Goal: Answer question/provide support

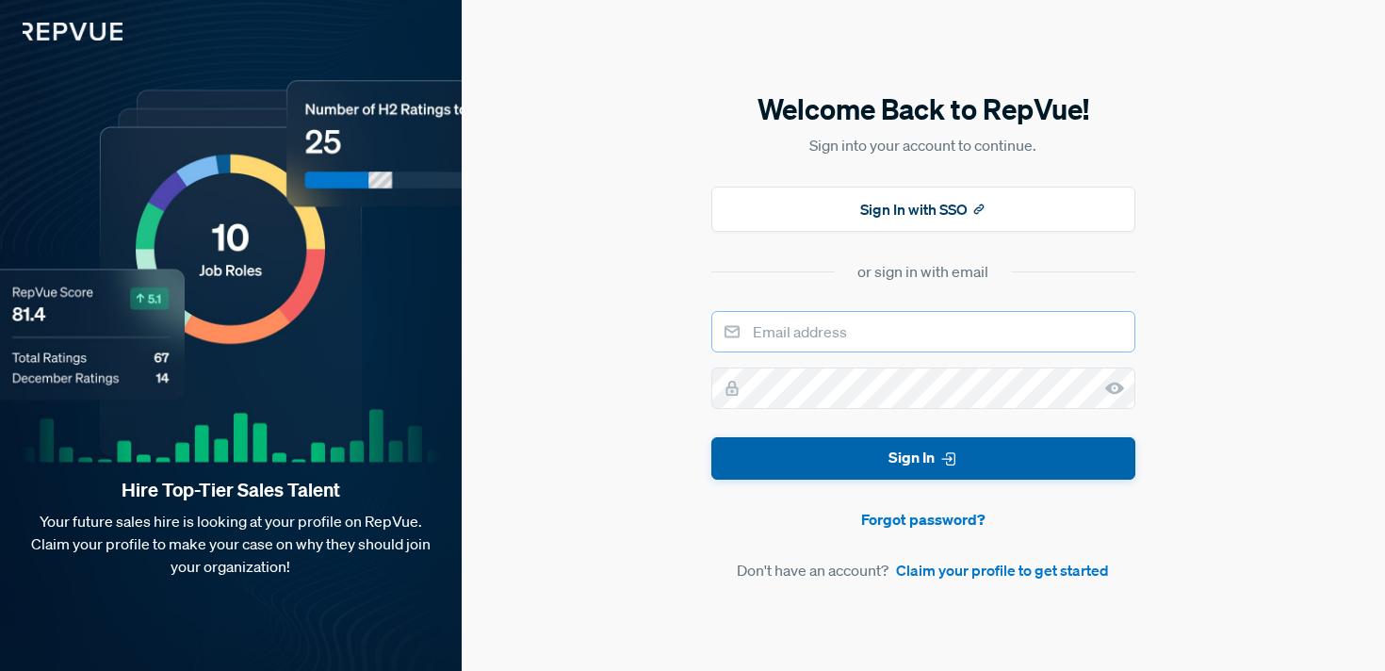
type input "[PERSON_NAME][EMAIL_ADDRESS][PERSON_NAME][DOMAIN_NAME]"
click at [842, 465] on button "Sign In" at bounding box center [923, 458] width 424 height 42
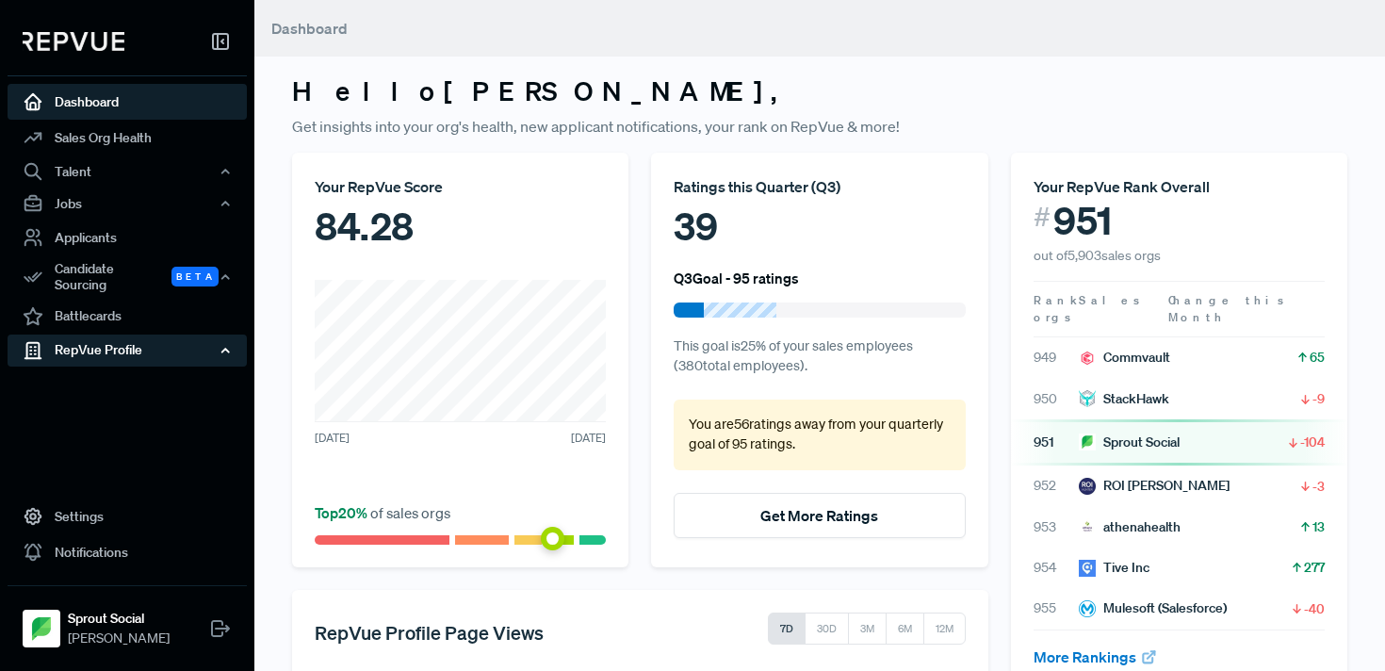
click at [117, 347] on div "RepVue Profile" at bounding box center [127, 350] width 239 height 32
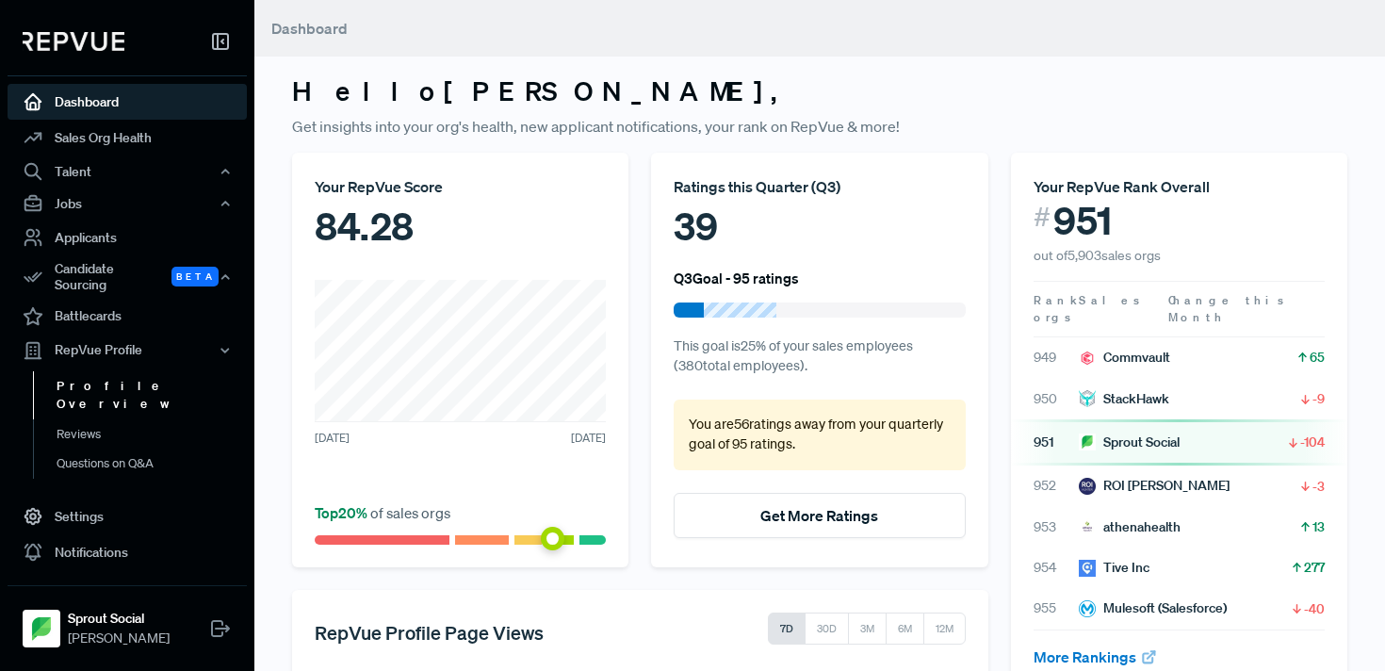
click at [112, 381] on link "Profile Overview" at bounding box center [152, 395] width 239 height 48
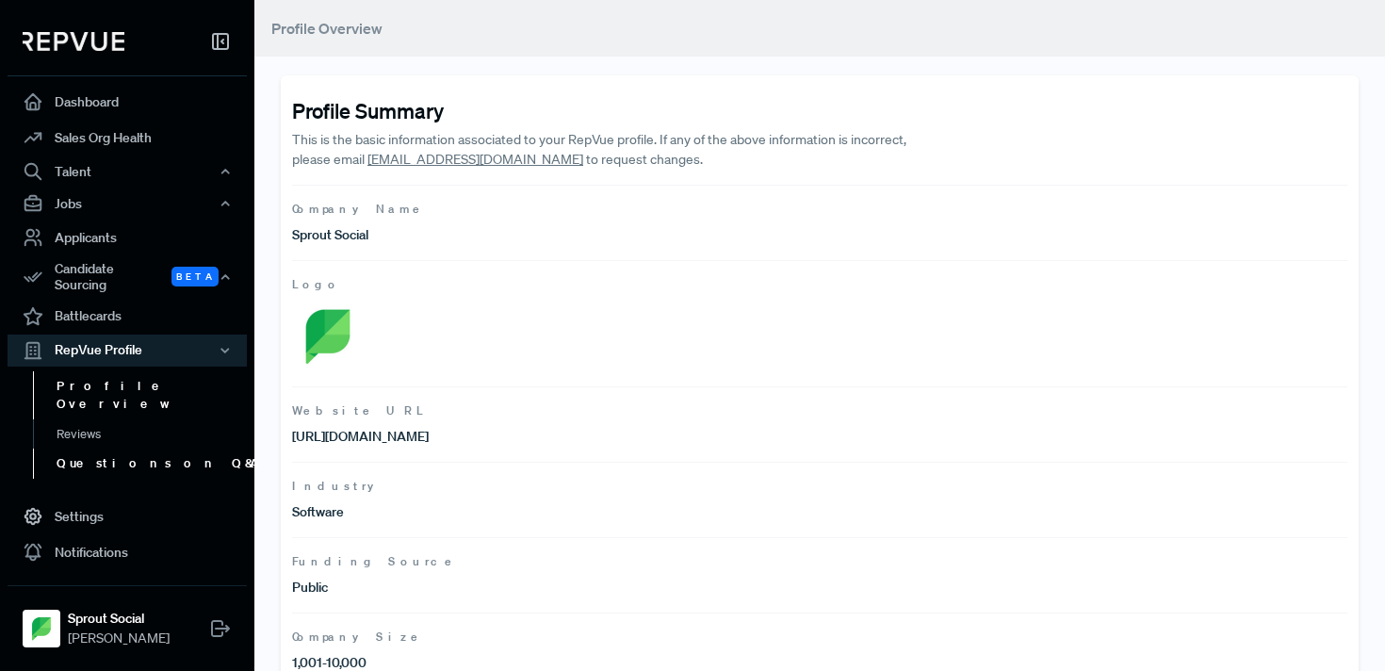
click at [115, 448] on link "Questions on Q&A" at bounding box center [152, 463] width 239 height 30
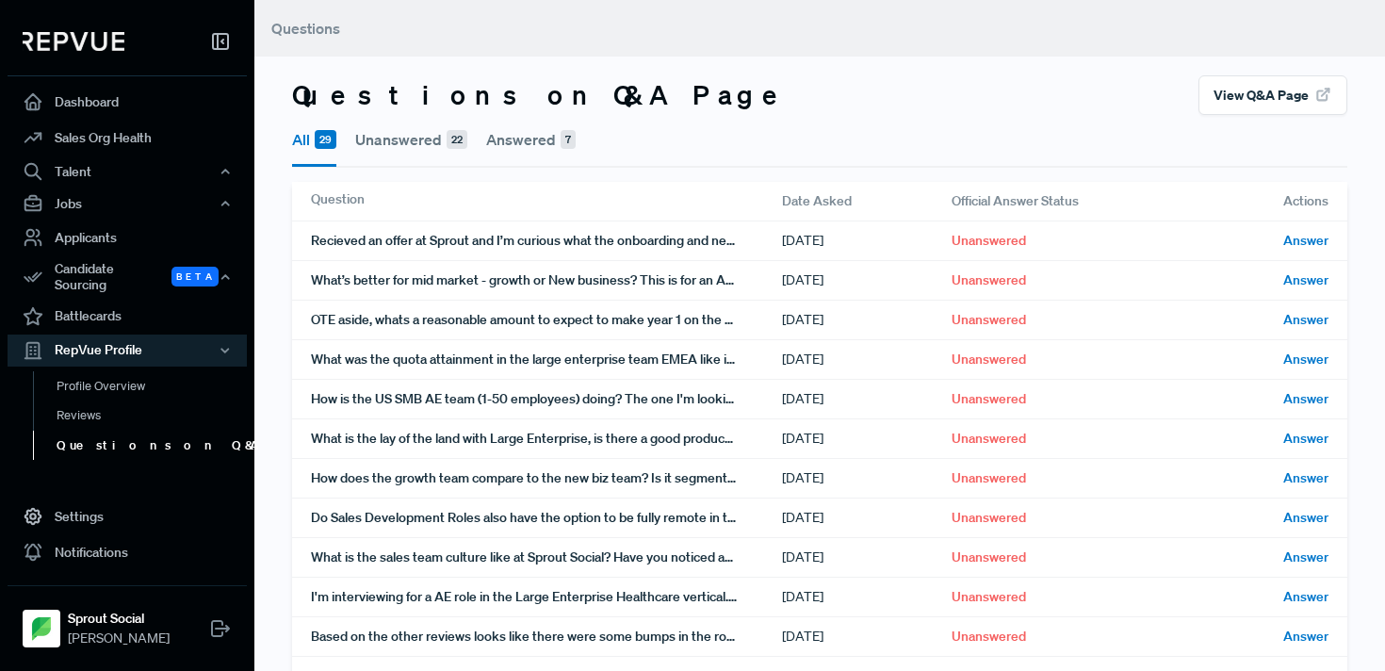
click at [511, 144] on button "Answered 7" at bounding box center [531, 139] width 90 height 49
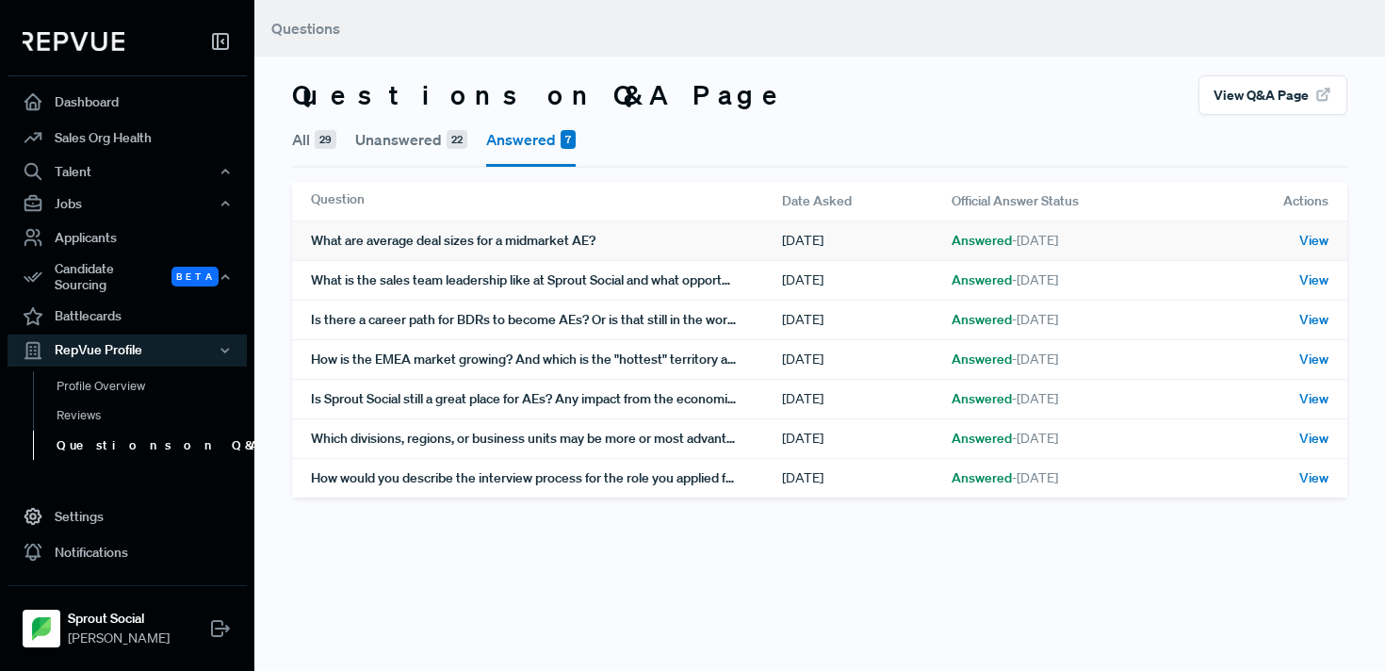
click at [493, 246] on div "What are average deal sizes for a midmarket AE?" at bounding box center [546, 240] width 471 height 39
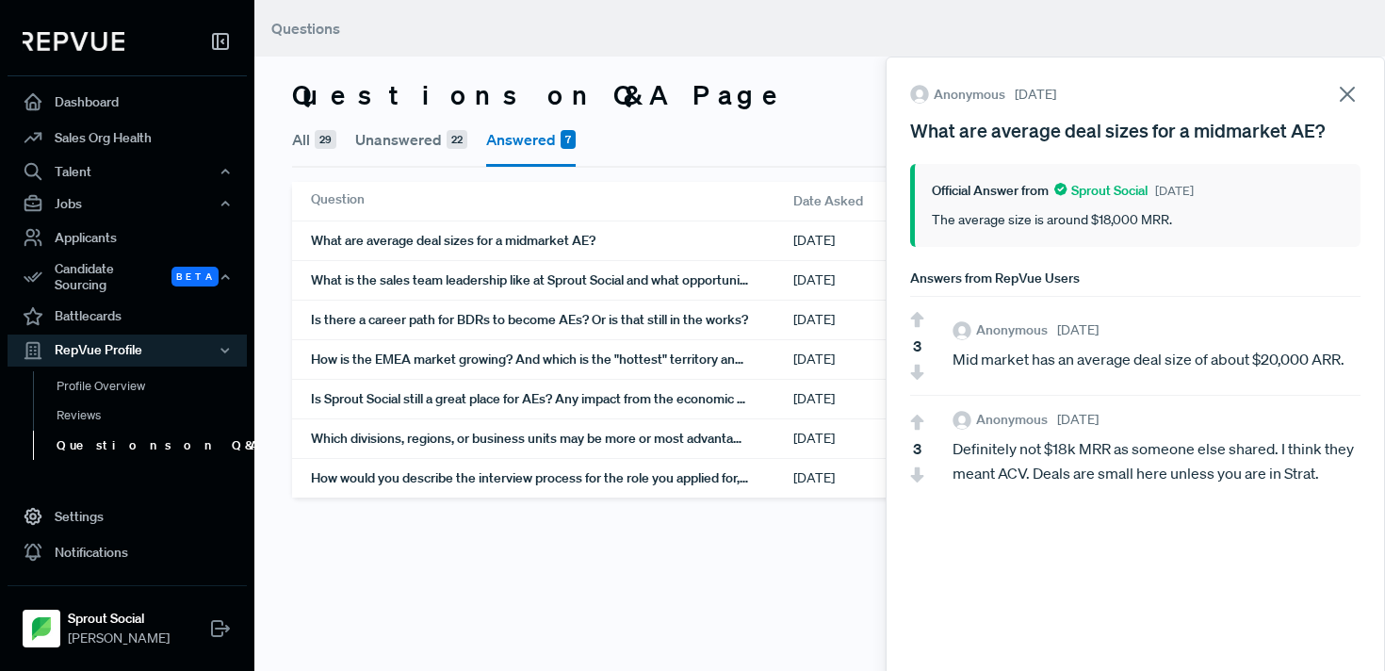
click at [1344, 93] on icon at bounding box center [1347, 94] width 26 height 26
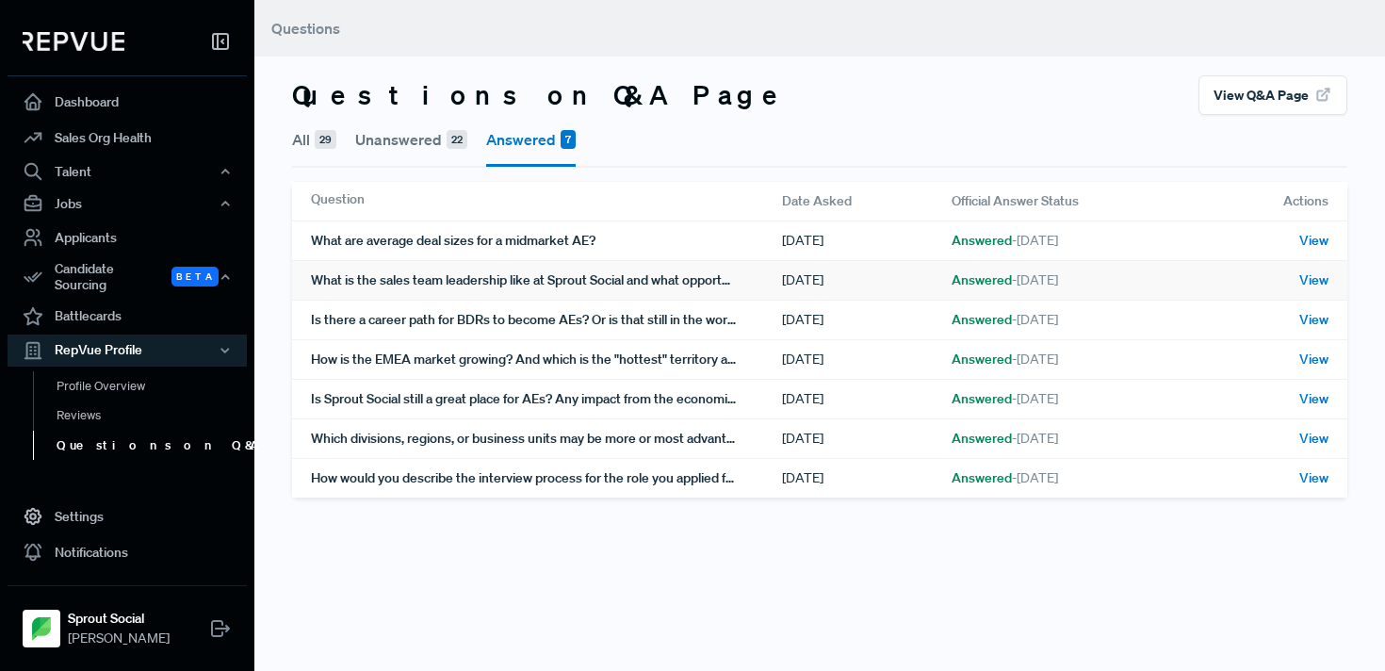
click at [679, 289] on div "What is the sales team leadership like at Sprout Social and what opportunities …" at bounding box center [546, 280] width 471 height 39
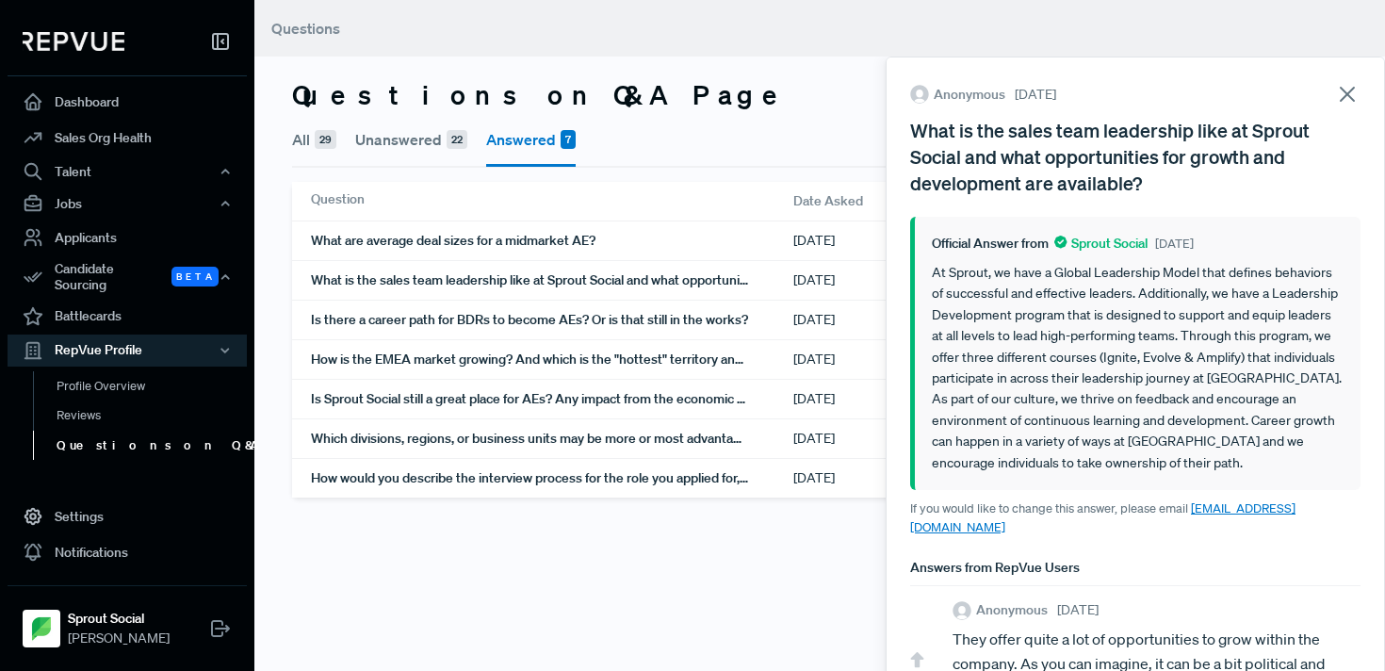
scroll to position [112, 0]
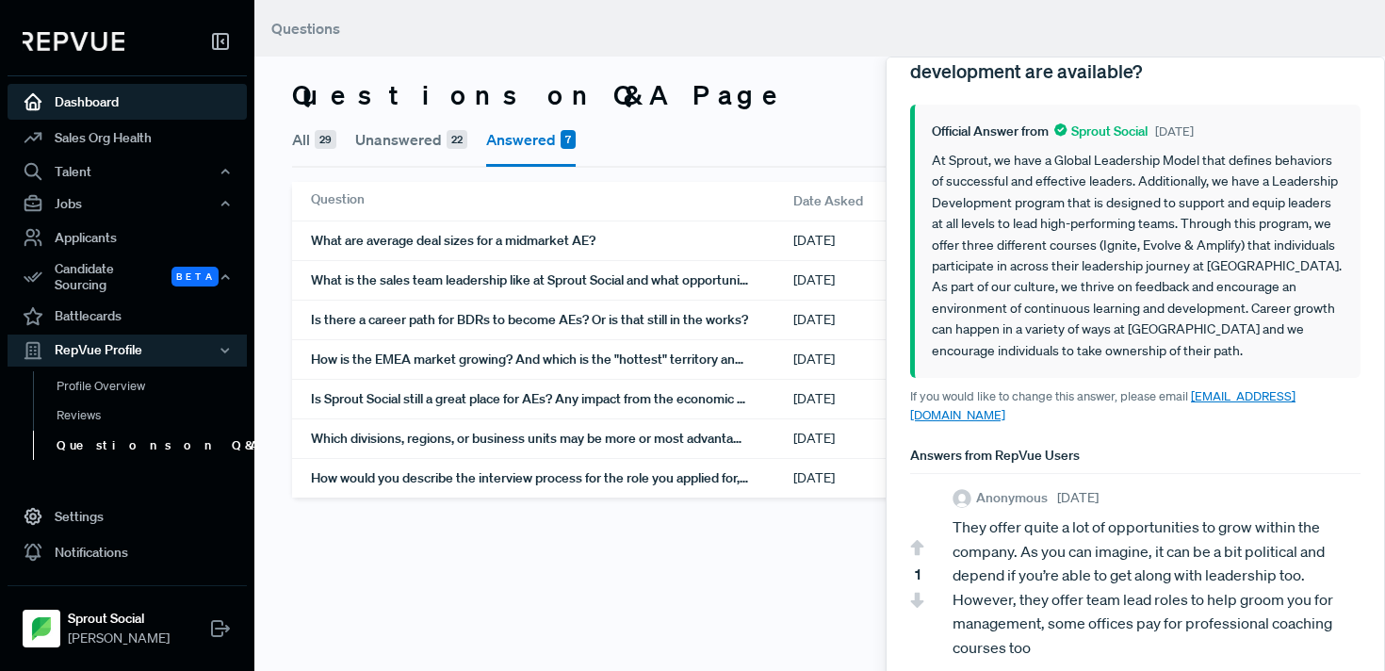
click at [74, 102] on link "Dashboard" at bounding box center [127, 102] width 239 height 36
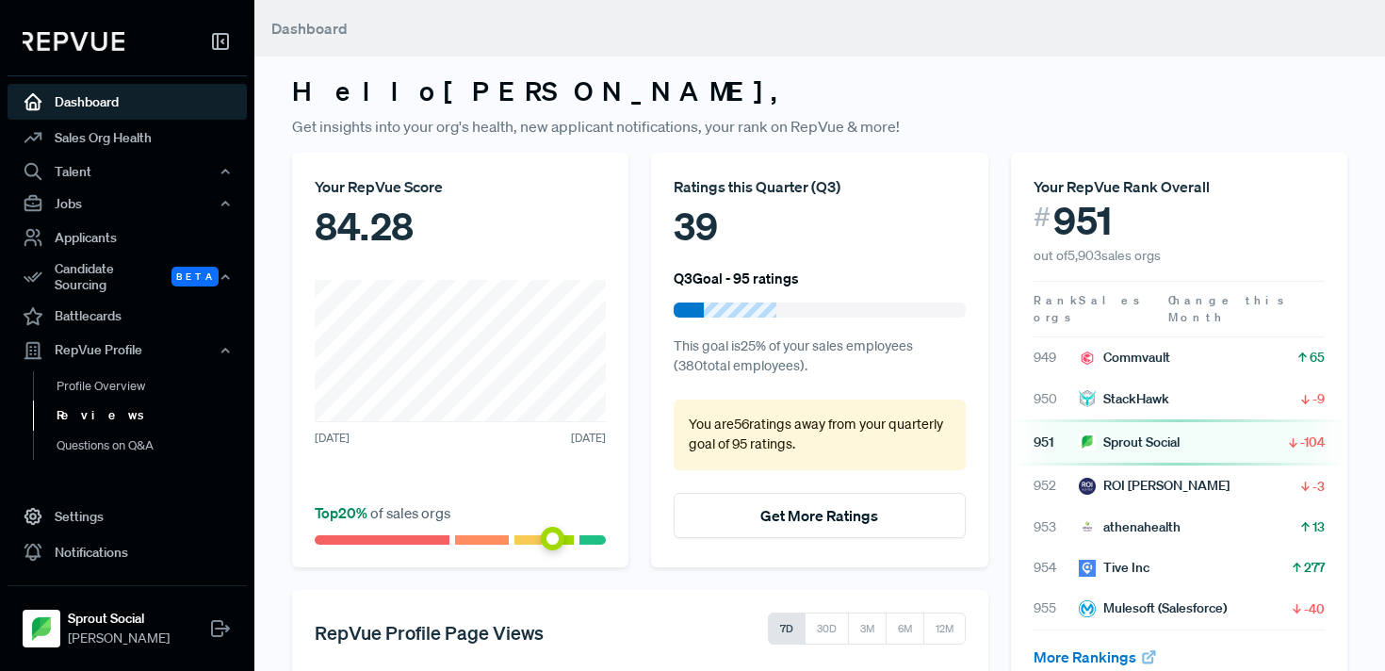
click at [82, 408] on link "Reviews" at bounding box center [152, 415] width 239 height 30
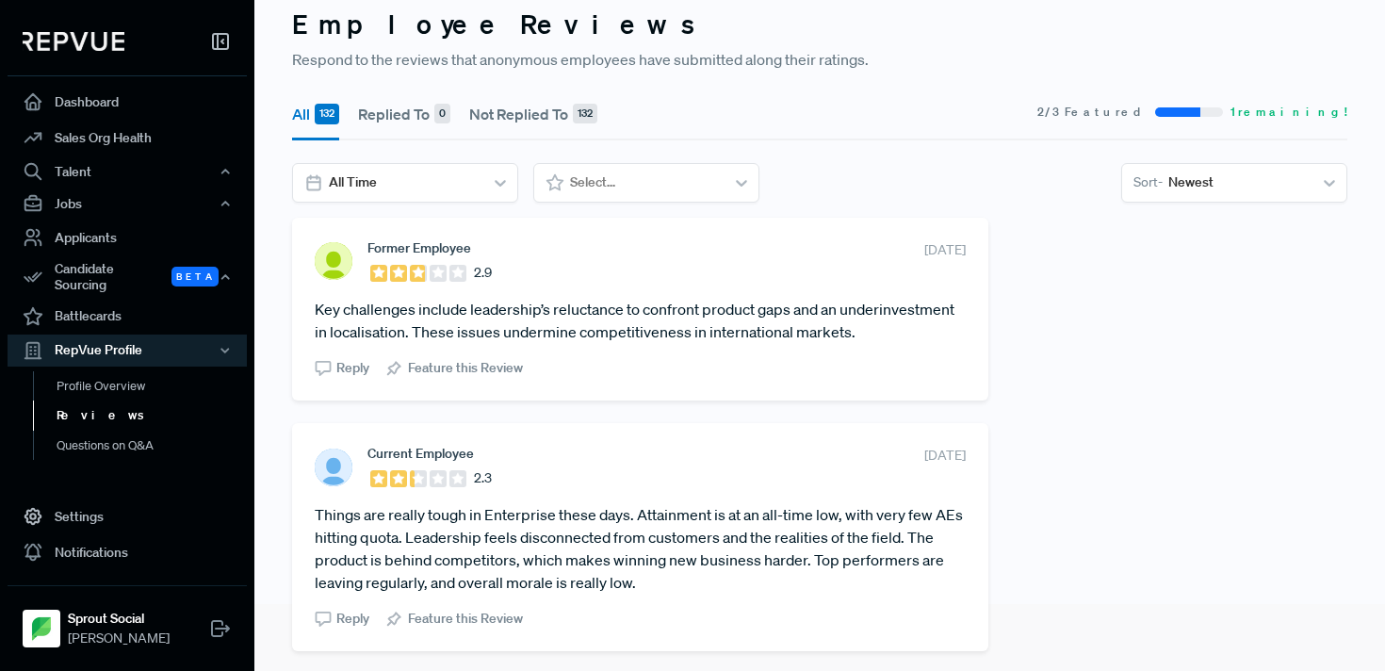
scroll to position [73, 0]
